Goal: Check status: Check status

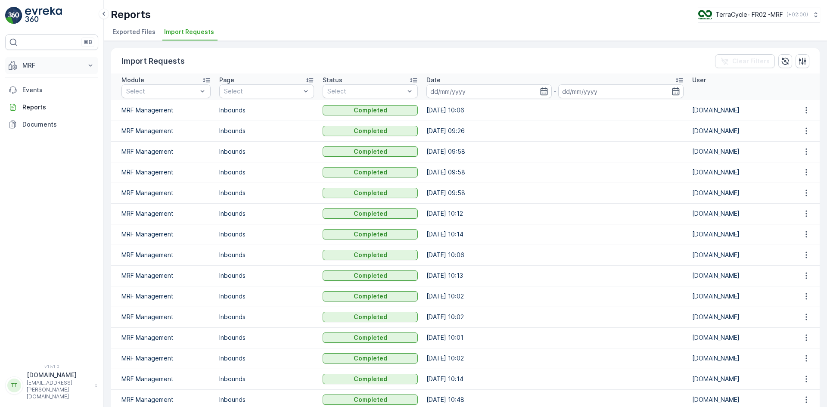
click at [35, 63] on p "MRF" at bounding box center [51, 65] width 59 height 9
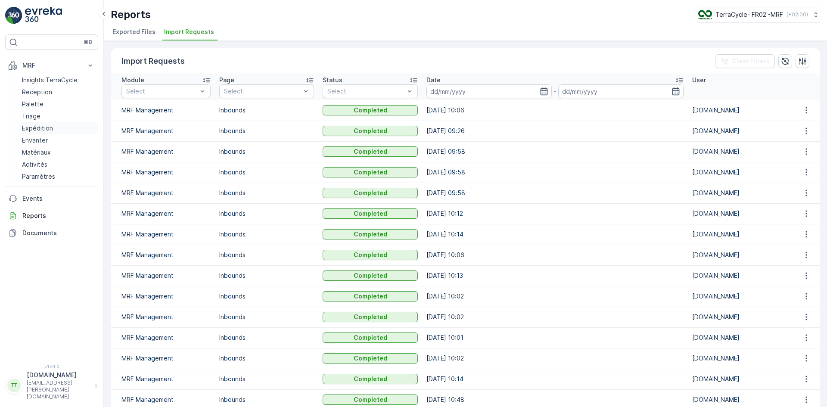
click at [50, 130] on p "Expédition" at bounding box center [37, 128] width 31 height 9
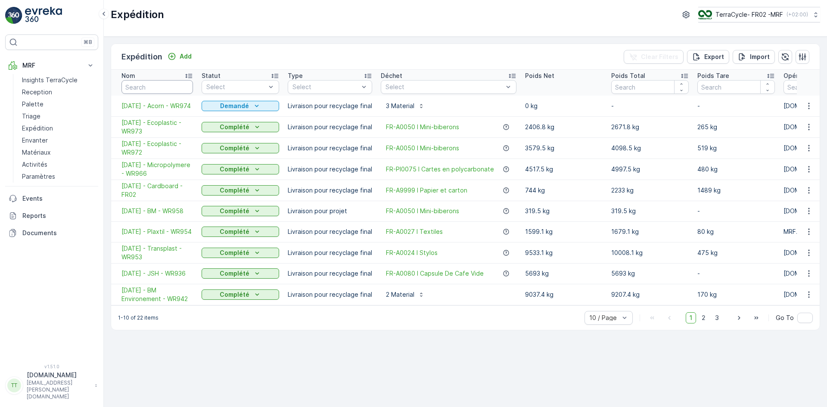
click at [148, 86] on input "text" at bounding box center [158, 87] width 72 height 14
type input "card"
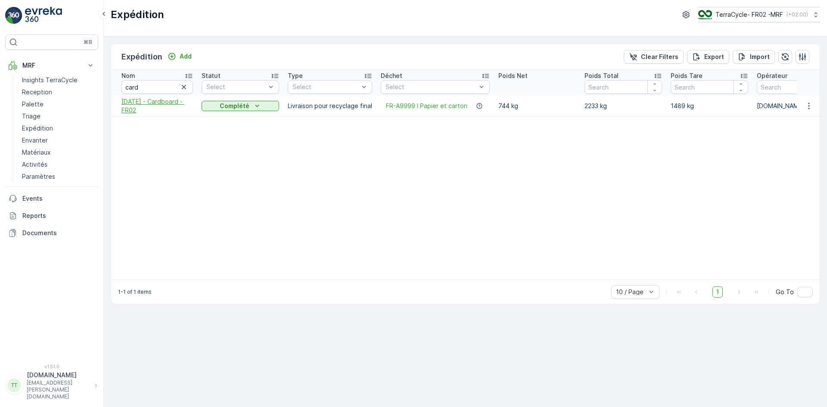
click at [128, 108] on span "30.06.2025 - Cardboard - FR02" at bounding box center [158, 105] width 72 height 17
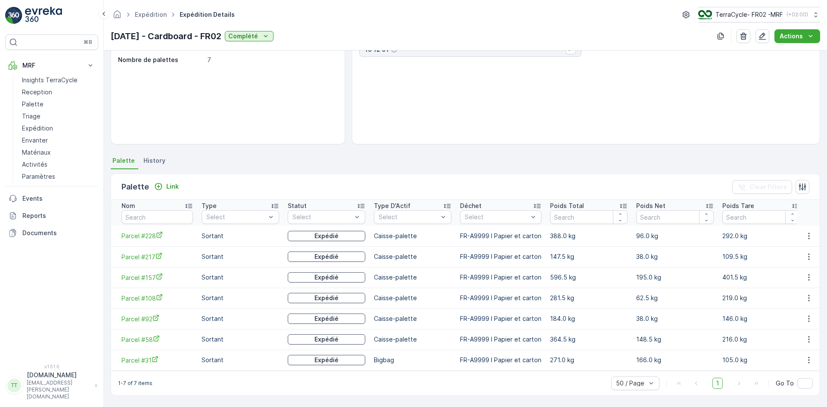
scroll to position [90, 0]
drag, startPoint x: 115, startPoint y: 235, endPoint x: 155, endPoint y: 235, distance: 40.1
click at [155, 235] on td "Parcel #228" at bounding box center [154, 236] width 86 height 21
copy span "Parcel #228"
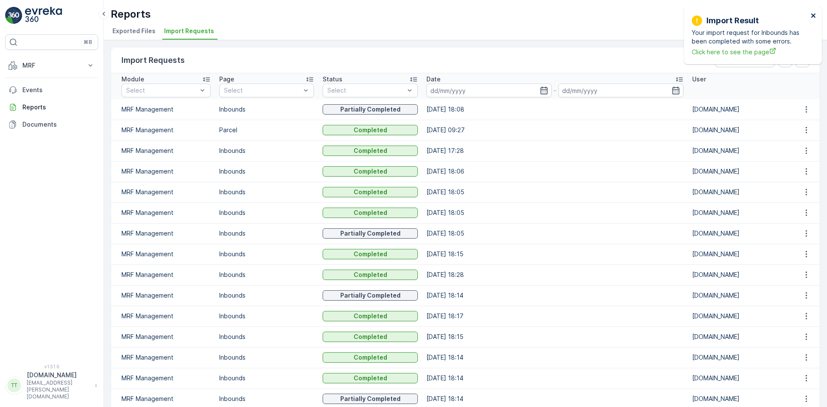
click at [813, 14] on icon "close" at bounding box center [814, 15] width 6 height 7
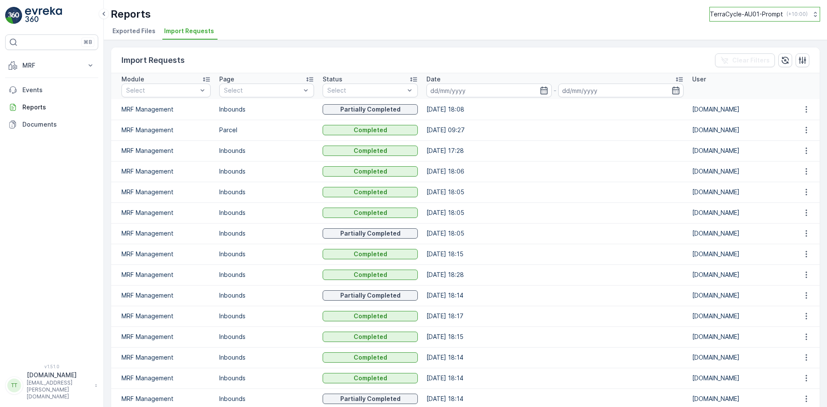
click at [750, 13] on p "TerraCycle-AU01-Prompt" at bounding box center [746, 14] width 73 height 9
type input "fr"
click at [732, 53] on span "TerraCycle- FR02 -MRF" at bounding box center [764, 52] width 96 height 9
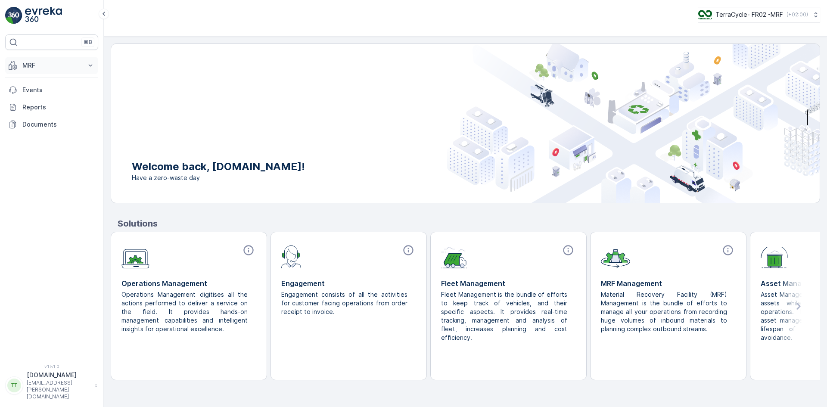
click at [27, 66] on p "MRF" at bounding box center [51, 65] width 59 height 9
click at [43, 116] on link "Triage" at bounding box center [59, 116] width 80 height 12
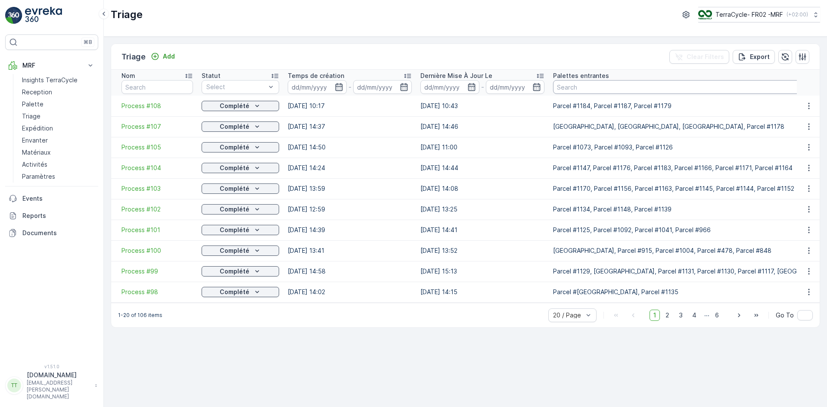
click at [598, 87] on input "text" at bounding box center [716, 87] width 326 height 14
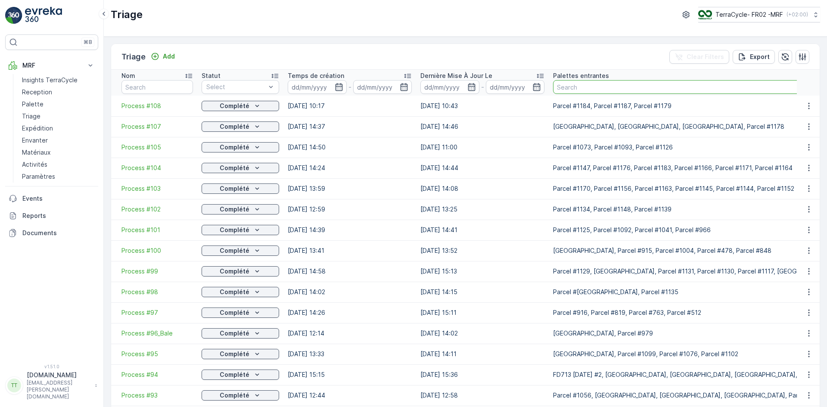
click at [566, 84] on input "text" at bounding box center [716, 87] width 326 height 14
paste input "Parcel #228"
type input "Parcel #228"
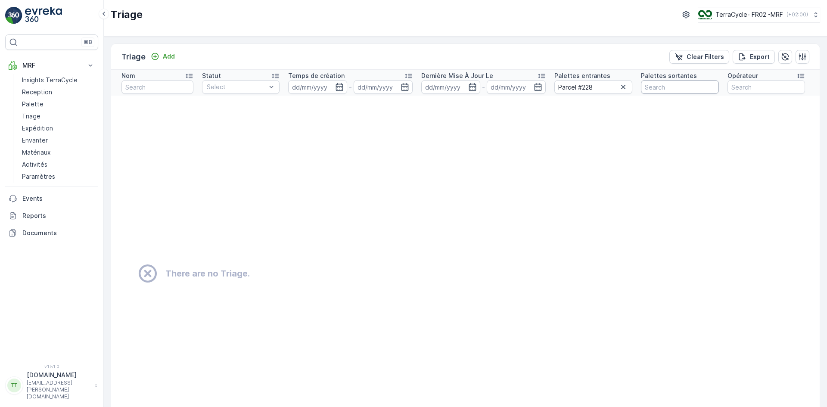
click at [651, 84] on input "text" at bounding box center [680, 87] width 78 height 14
paste input "Parcel #228"
type input "Parcel #228"
click at [623, 88] on icon "button" at bounding box center [623, 87] width 4 height 4
